Goal: Check status: Check status

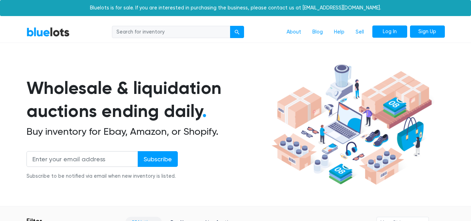
click at [387, 30] on link "Log In" at bounding box center [389, 31] width 35 height 13
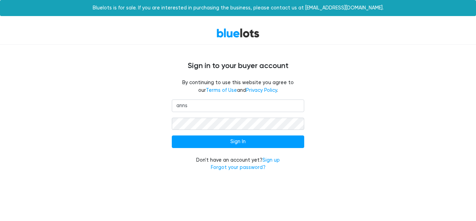
type input "annsgarage717@gmail.com"
click at [172, 135] on input "Sign In" at bounding box center [238, 141] width 133 height 13
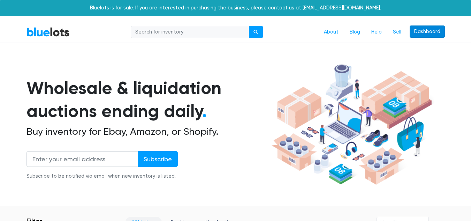
click at [435, 33] on link "Dashboard" at bounding box center [427, 31] width 35 height 13
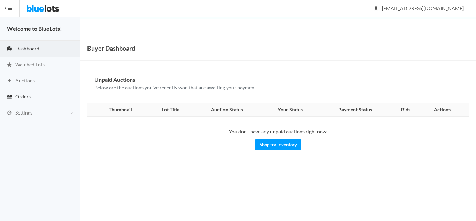
click at [22, 96] on span "Orders" at bounding box center [22, 96] width 15 height 6
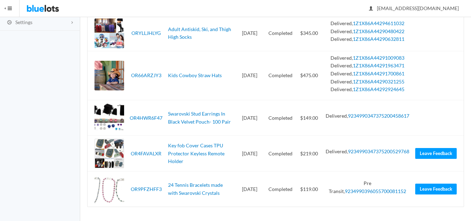
scroll to position [151, 0]
click at [356, 191] on link "9234990396055700081152" at bounding box center [375, 191] width 61 height 6
